Goal: Find specific page/section: Find specific page/section

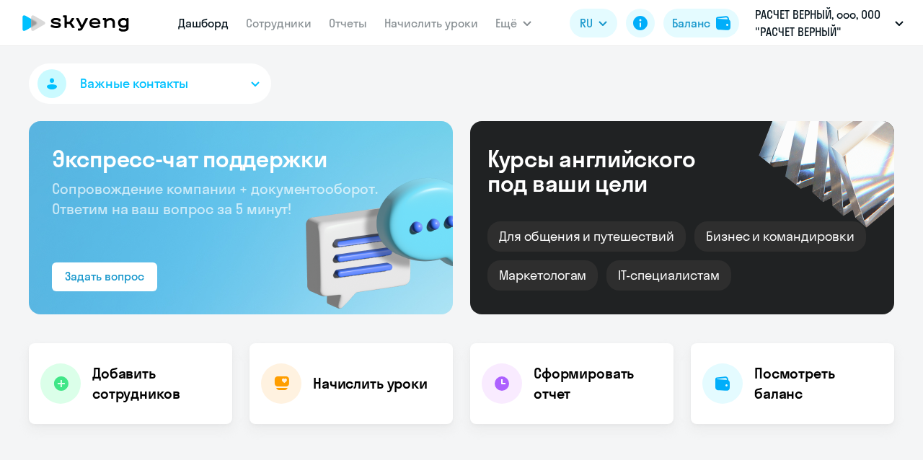
select select "30"
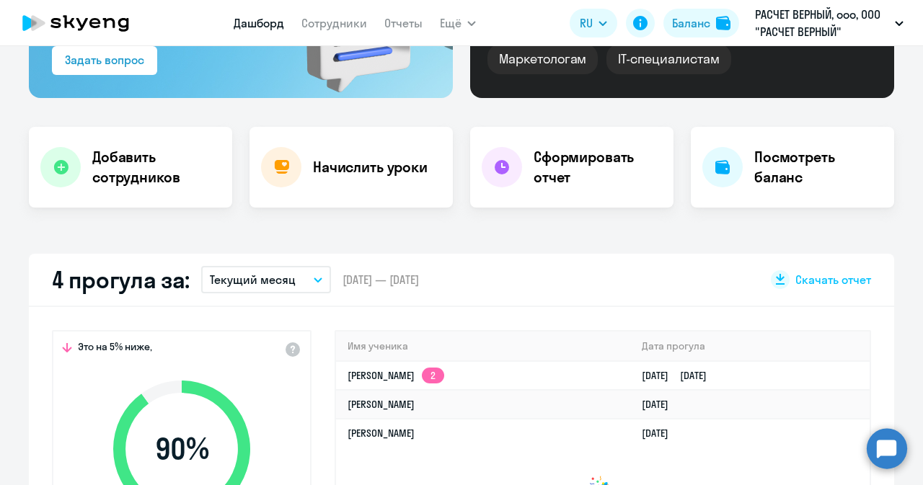
scroll to position [288, 0]
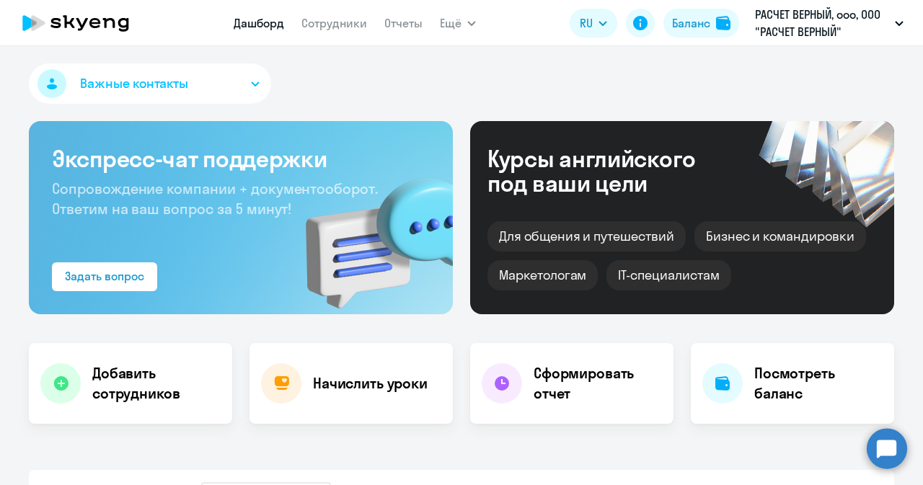
select select "30"
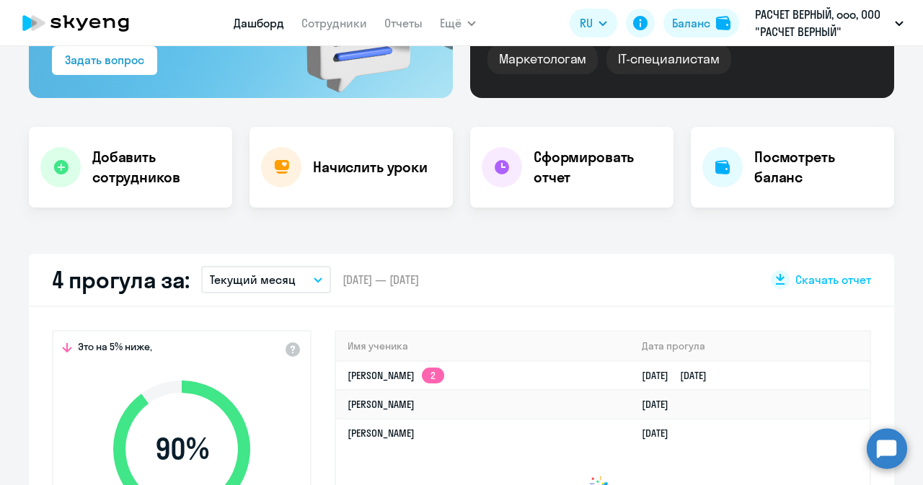
scroll to position [72, 0]
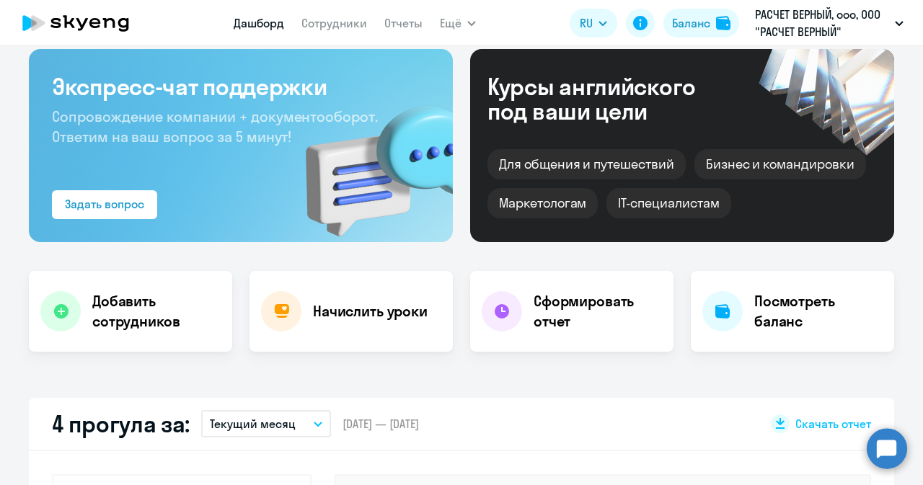
click at [316, 36] on nav "Дашборд Сотрудники Отчеты" at bounding box center [328, 23] width 189 height 29
click at [319, 25] on link "Сотрудники" at bounding box center [334, 23] width 66 height 14
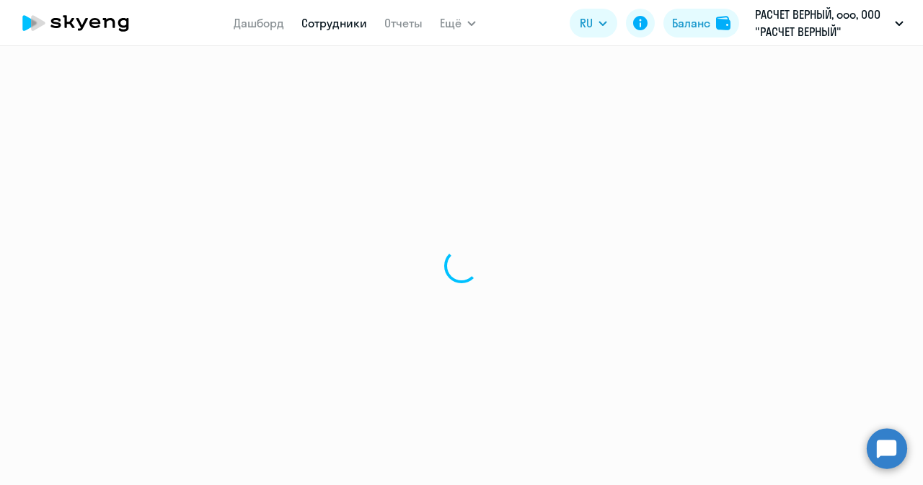
select select "30"
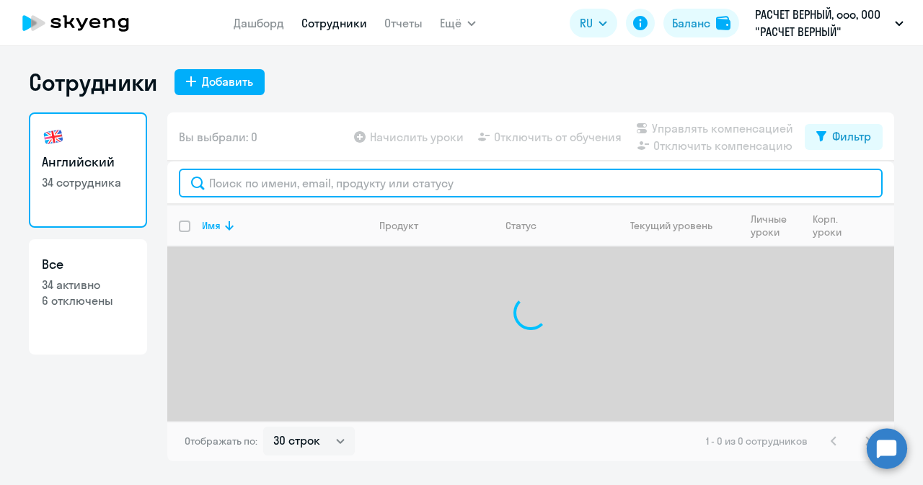
click at [381, 177] on input "text" at bounding box center [531, 183] width 704 height 29
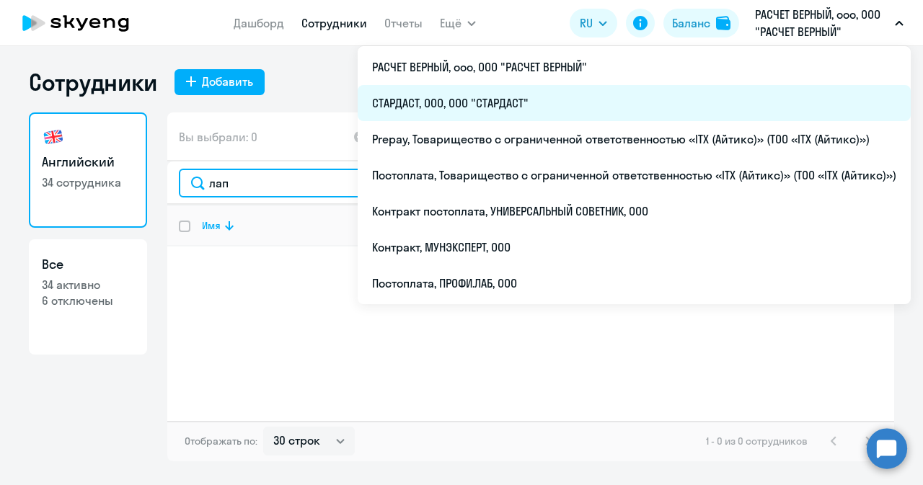
type input "лап"
click at [508, 97] on li "СТАРДАСТ, ООО, ООО "СТАРДАСТ"" at bounding box center [634, 103] width 553 height 36
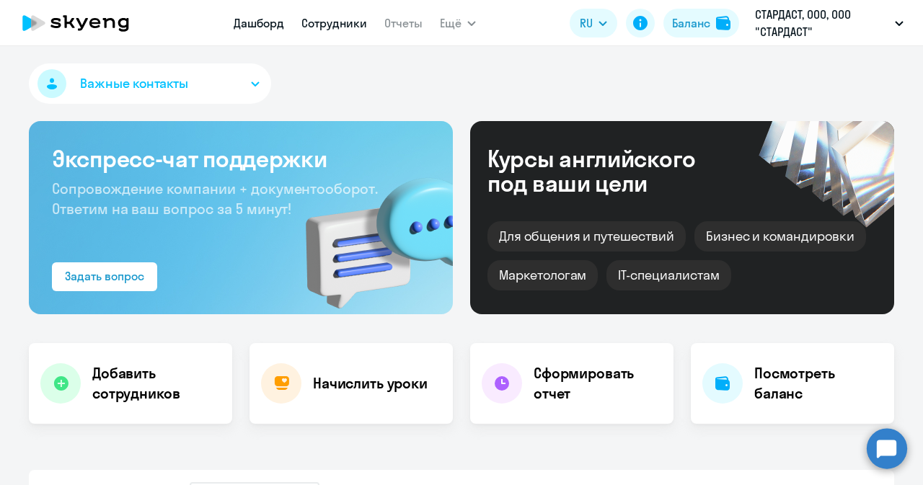
select select "30"
click at [320, 20] on link "Сотрудники" at bounding box center [334, 23] width 66 height 14
select select "30"
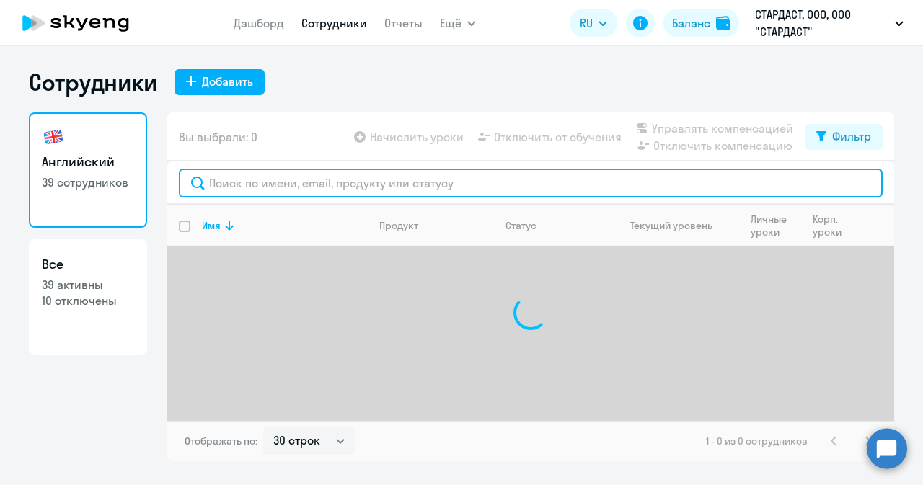
click at [332, 174] on input "text" at bounding box center [531, 183] width 704 height 29
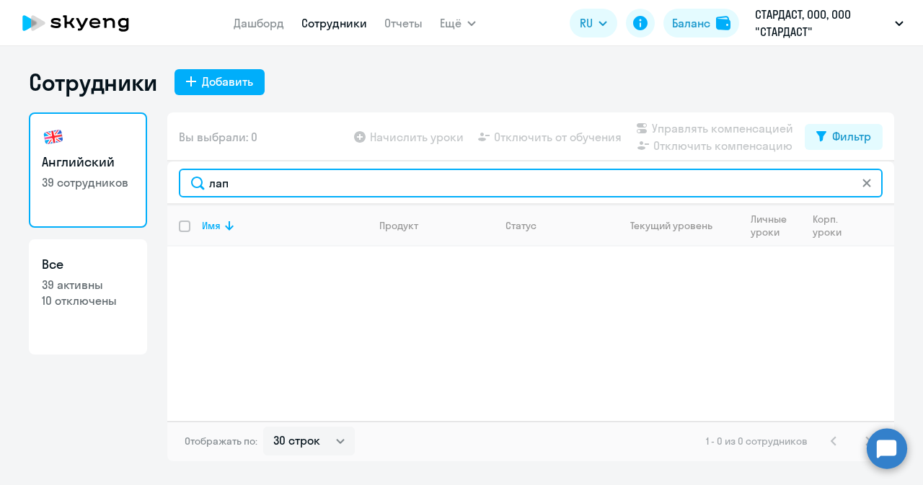
type input "лап"
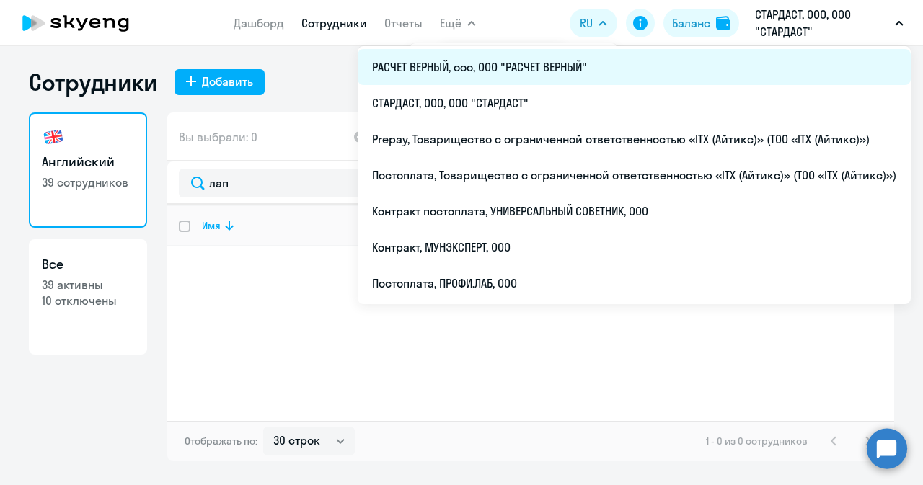
click at [515, 66] on li "РАСЧЕТ ВЕРНЫЙ, ооо, ООО "РАСЧЕТ ВЕРНЫЙ"" at bounding box center [634, 67] width 553 height 36
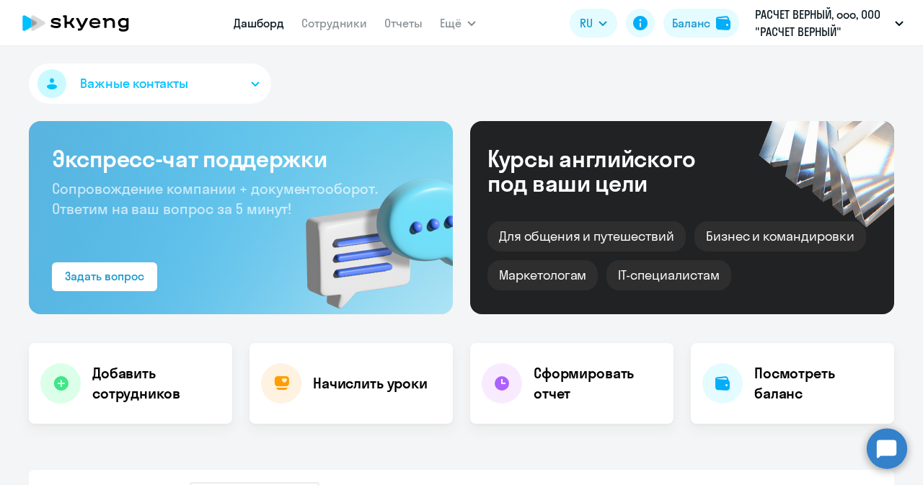
select select "30"
click at [339, 27] on link "Сотрудники" at bounding box center [334, 23] width 66 height 14
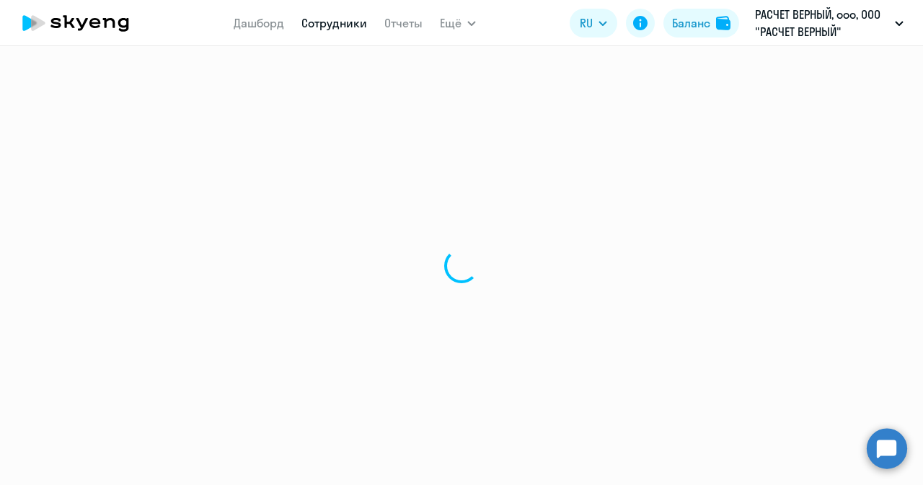
select select "30"
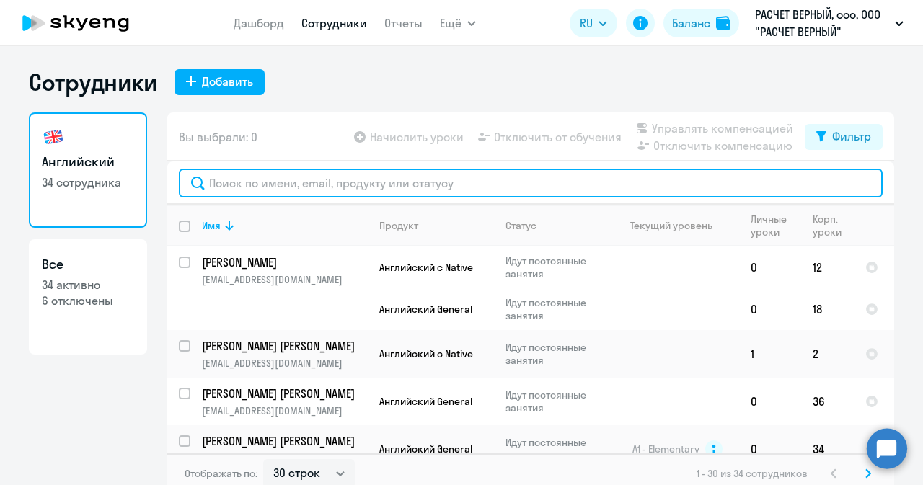
click at [430, 177] on input "text" at bounding box center [531, 183] width 704 height 29
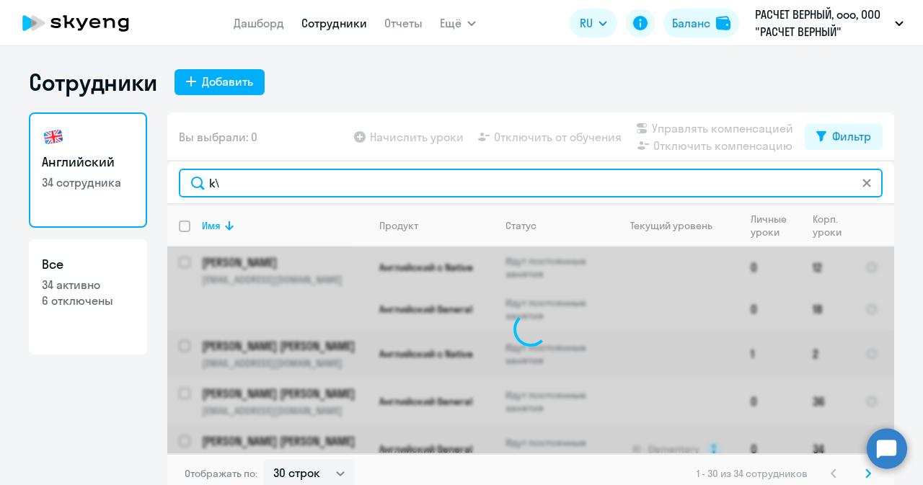
type input "k"
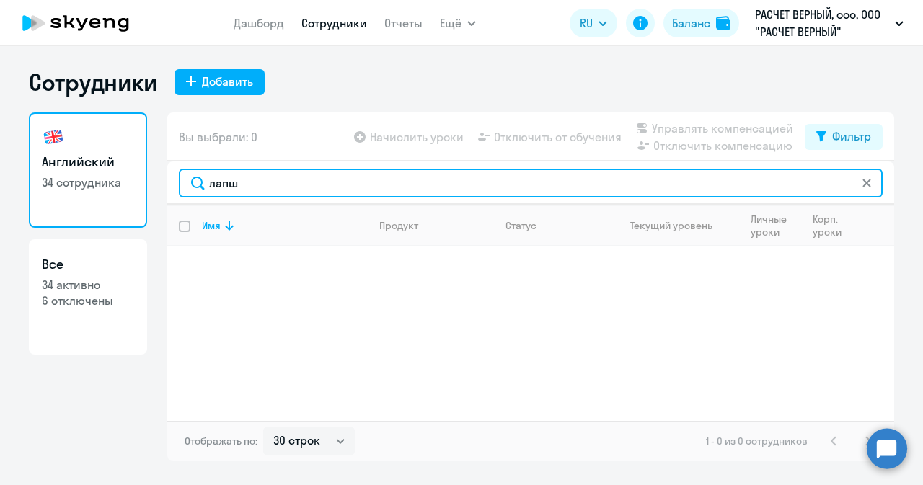
type input "лапш"
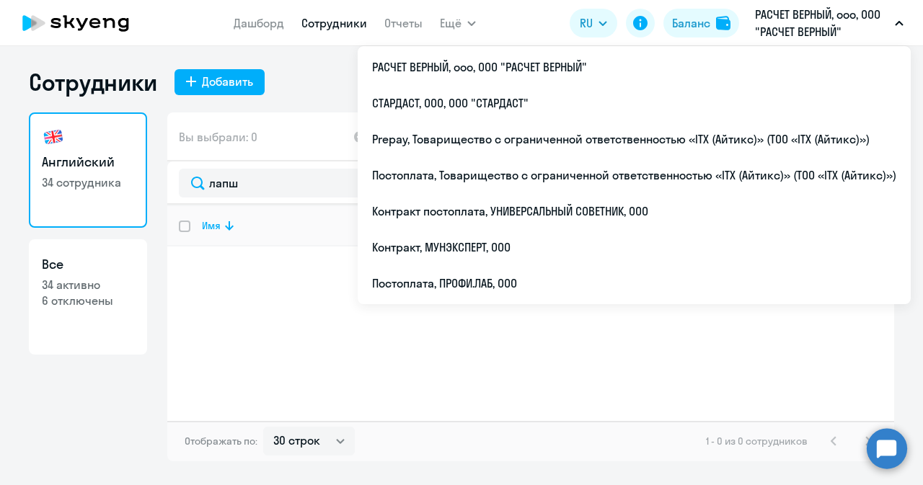
click at [227, 327] on div "Имя Продукт Статус Текущий уровень Личные уроки Корп. уроки" at bounding box center [530, 313] width 727 height 216
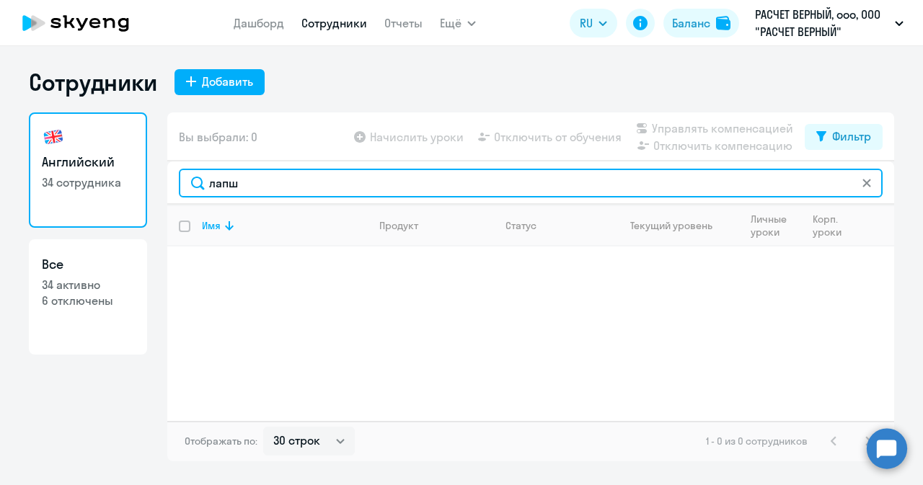
drag, startPoint x: 242, startPoint y: 187, endPoint x: 169, endPoint y: 180, distance: 72.5
click at [169, 180] on div "лапш" at bounding box center [530, 182] width 727 height 43
